Goal: Find specific page/section: Find specific page/section

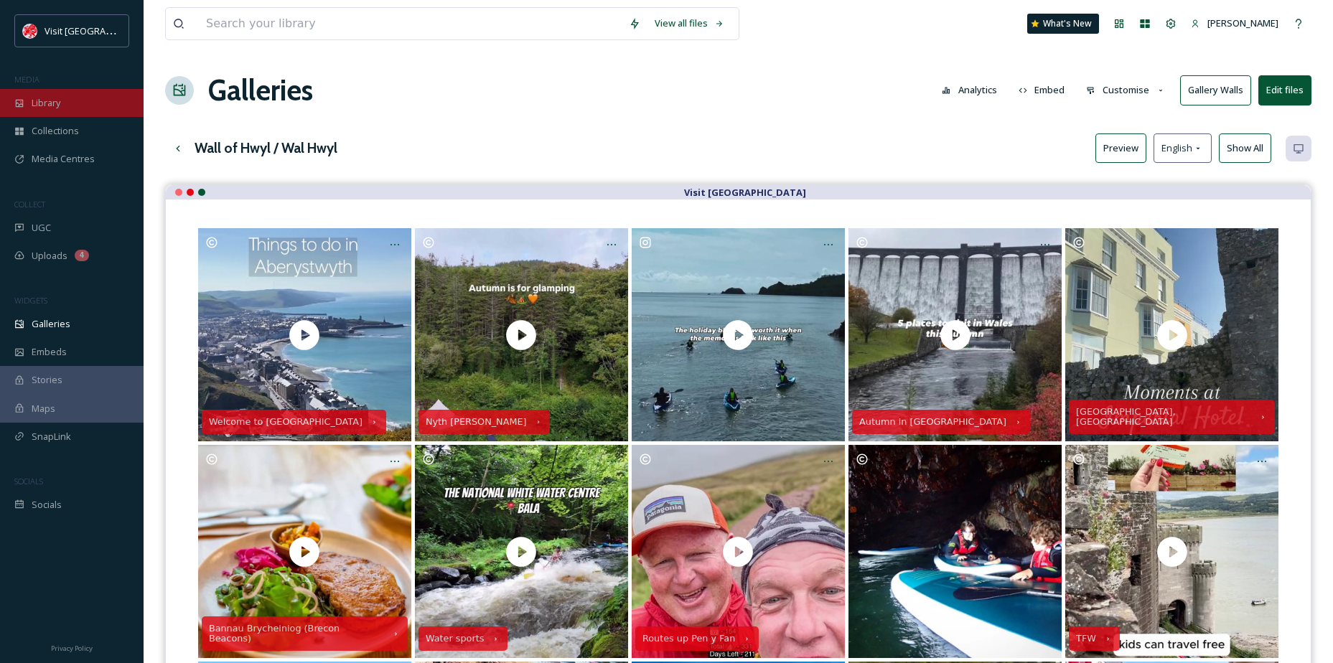
click at [55, 100] on span "Library" at bounding box center [46, 103] width 29 height 14
